Goal: Find specific page/section: Find specific page/section

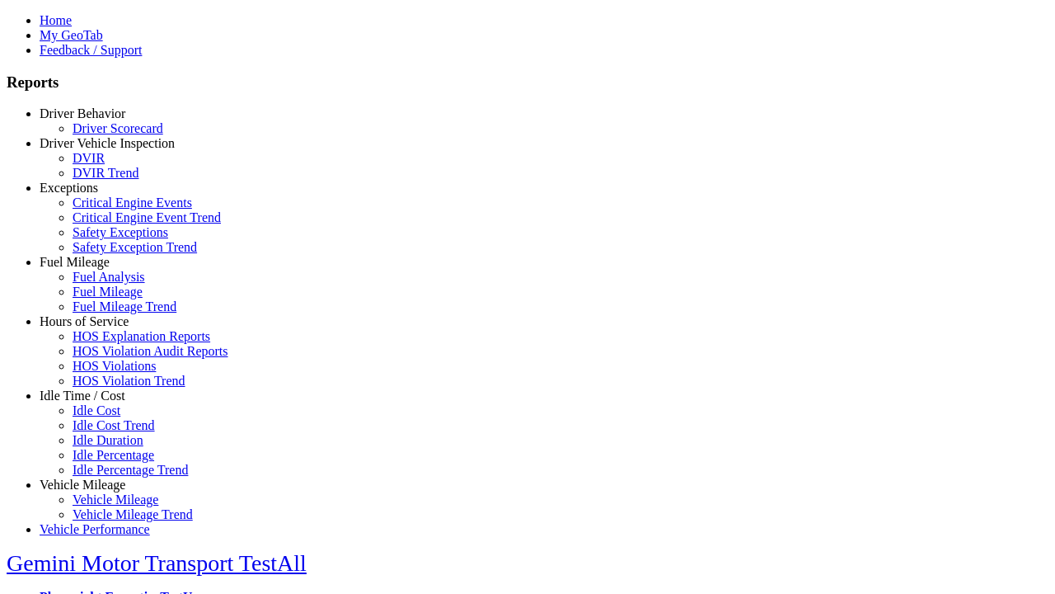
click at [95, 477] on link "Vehicle Mileage" at bounding box center [83, 484] width 86 height 14
click at [107, 492] on link "Vehicle Mileage" at bounding box center [116, 499] width 86 height 14
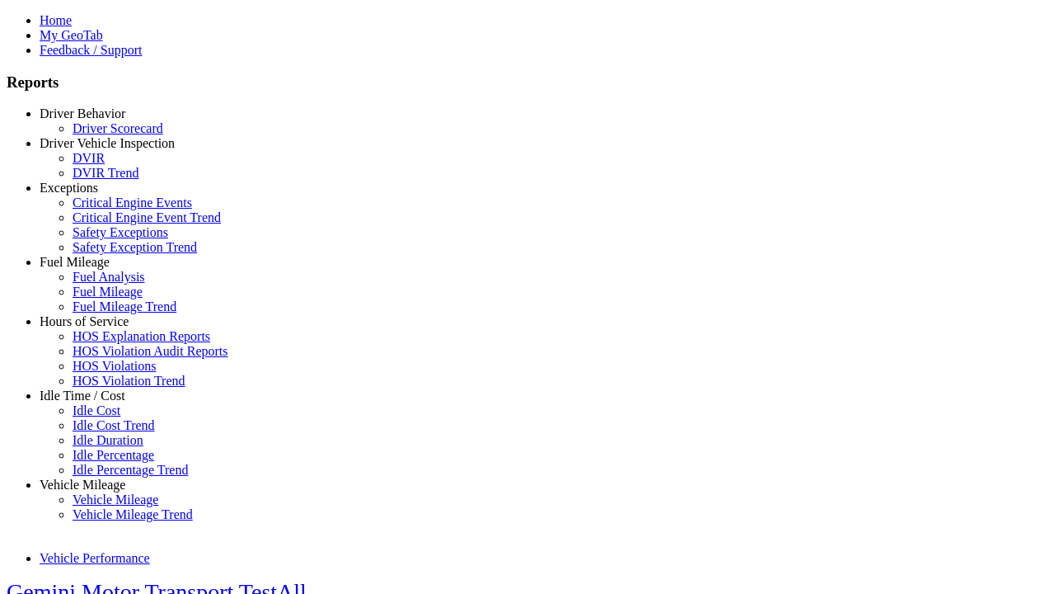
select select "**********"
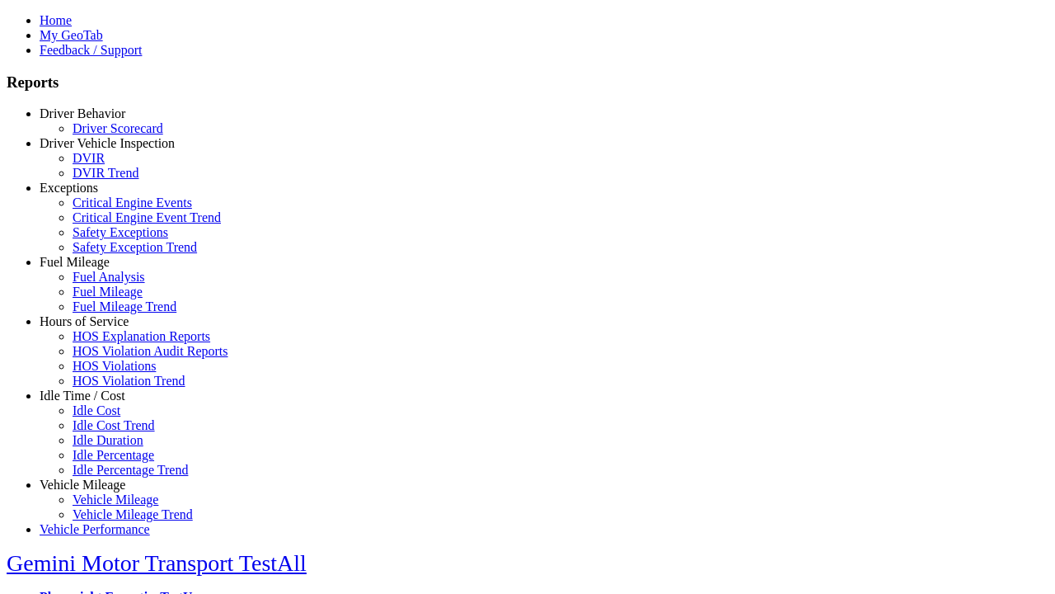
type input "**********"
